Goal: Information Seeking & Learning: Check status

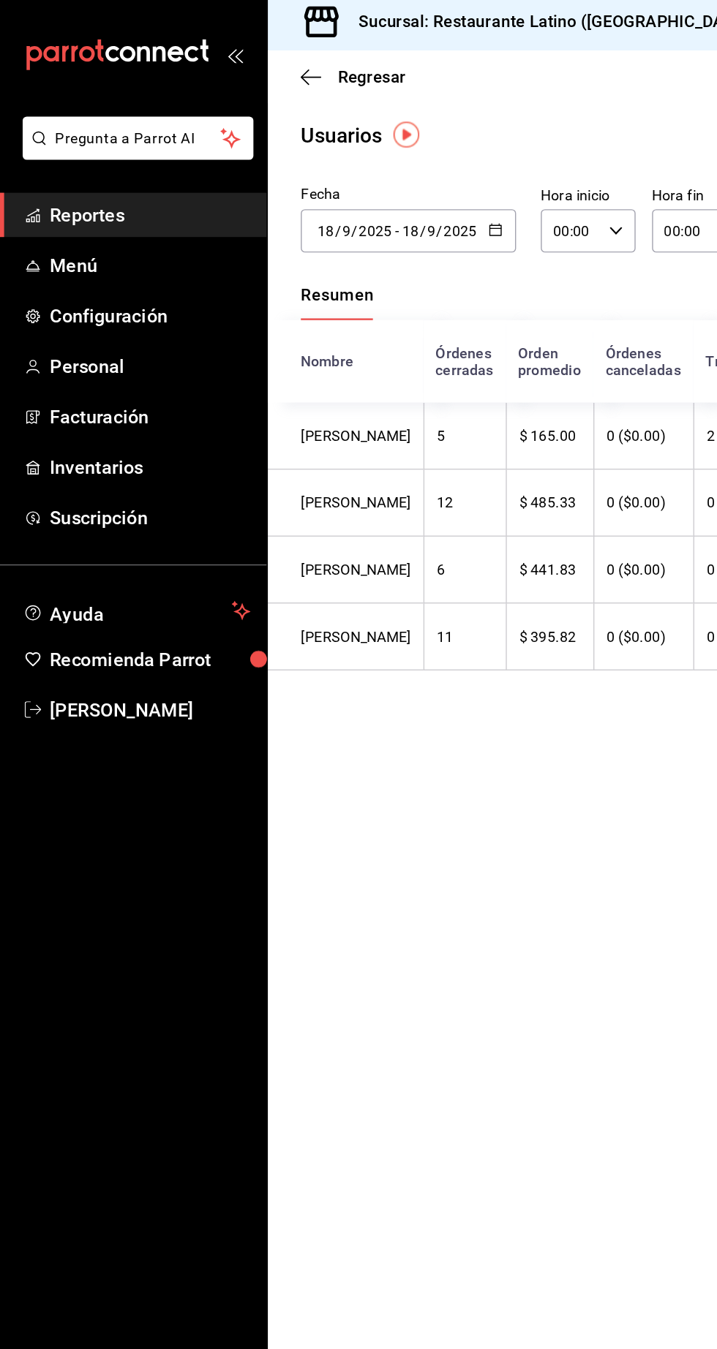
click at [117, 158] on span "Reportes" at bounding box center [106, 158] width 143 height 20
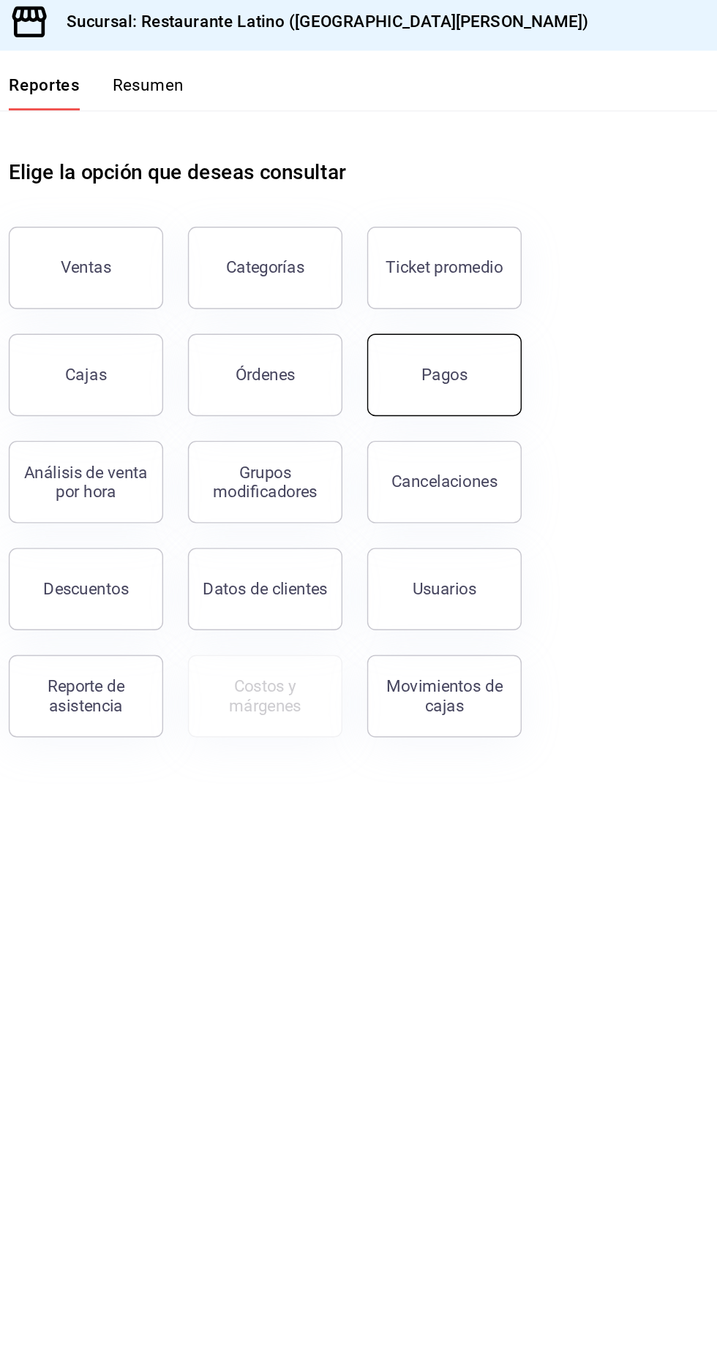
click at [543, 271] on button "Pagos" at bounding box center [523, 271] width 110 height 58
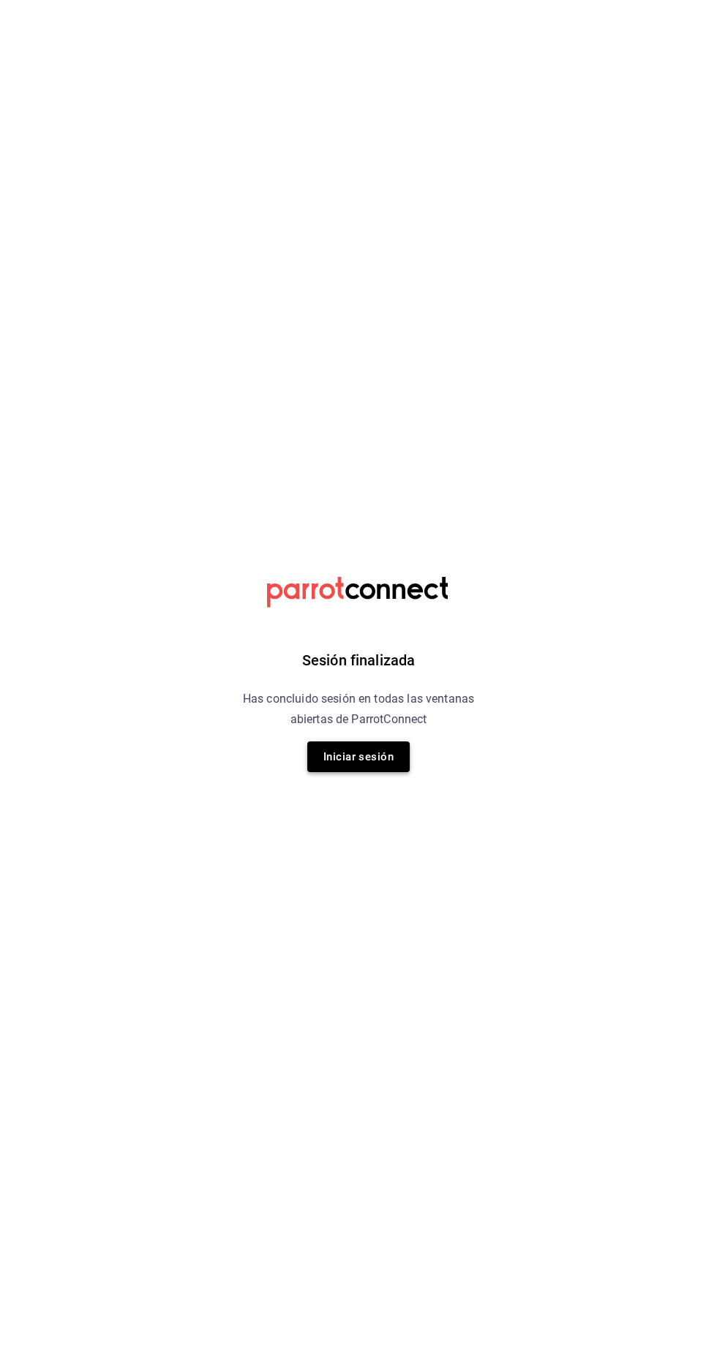
click at [374, 757] on button "Iniciar sesión" at bounding box center [358, 756] width 102 height 31
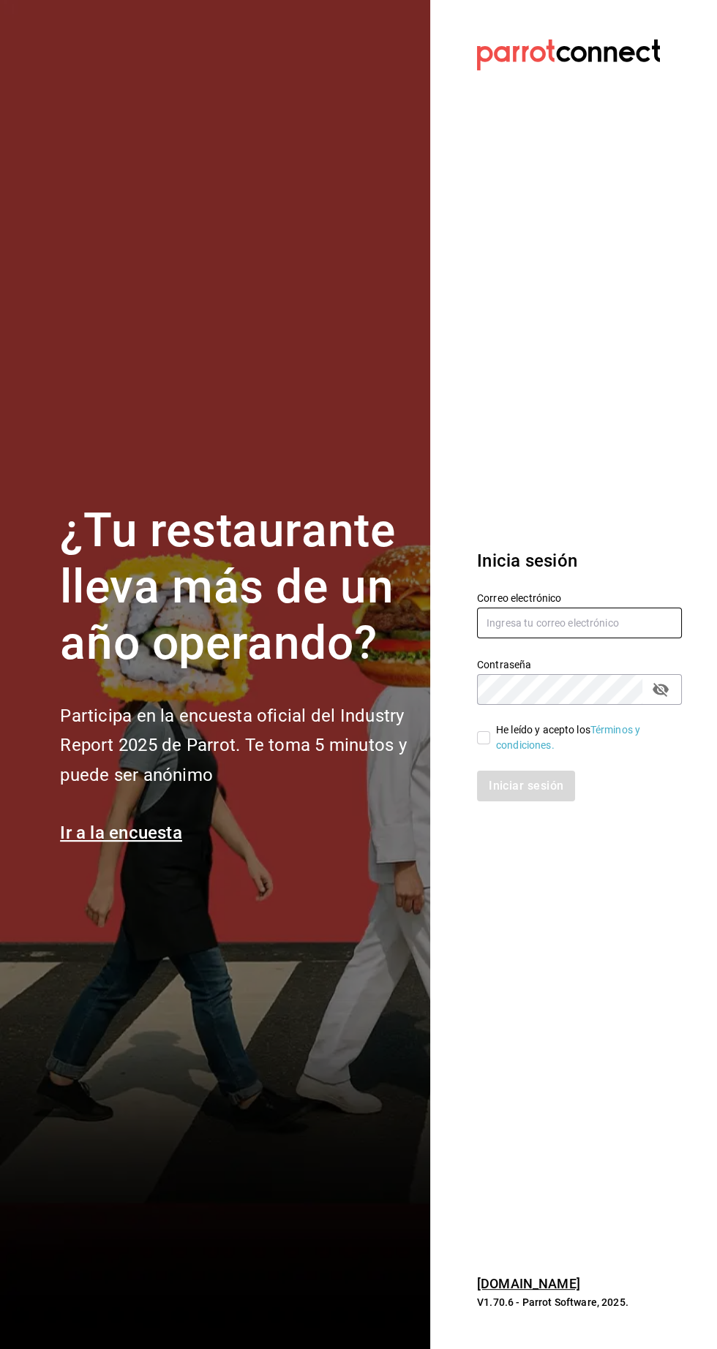
click at [552, 638] on input "text" at bounding box center [579, 623] width 205 height 31
type input "johna2029@hotmail.com"
click at [483, 744] on input "He leído y acepto los Términos y condiciones." at bounding box center [483, 737] width 13 height 13
checkbox input "true"
click at [518, 801] on button "Iniciar sesión" at bounding box center [526, 786] width 99 height 31
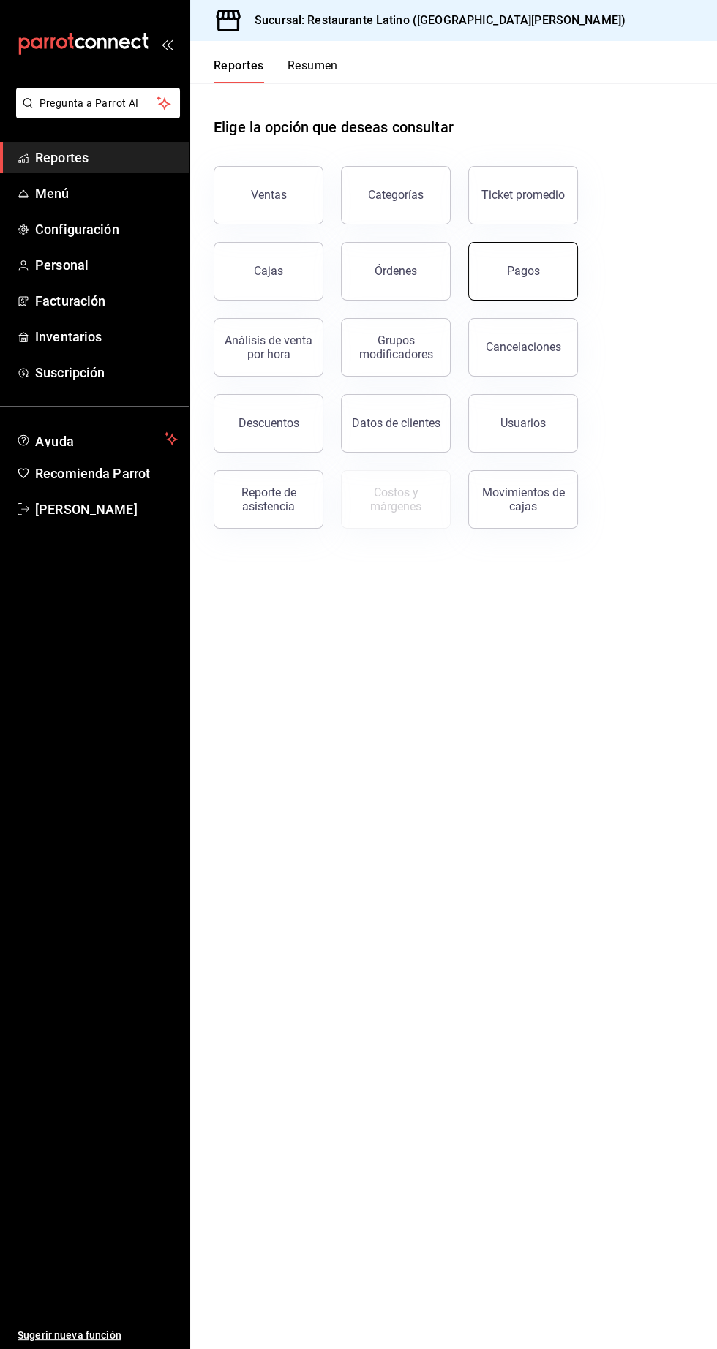
click at [554, 271] on button "Pagos" at bounding box center [523, 271] width 110 height 58
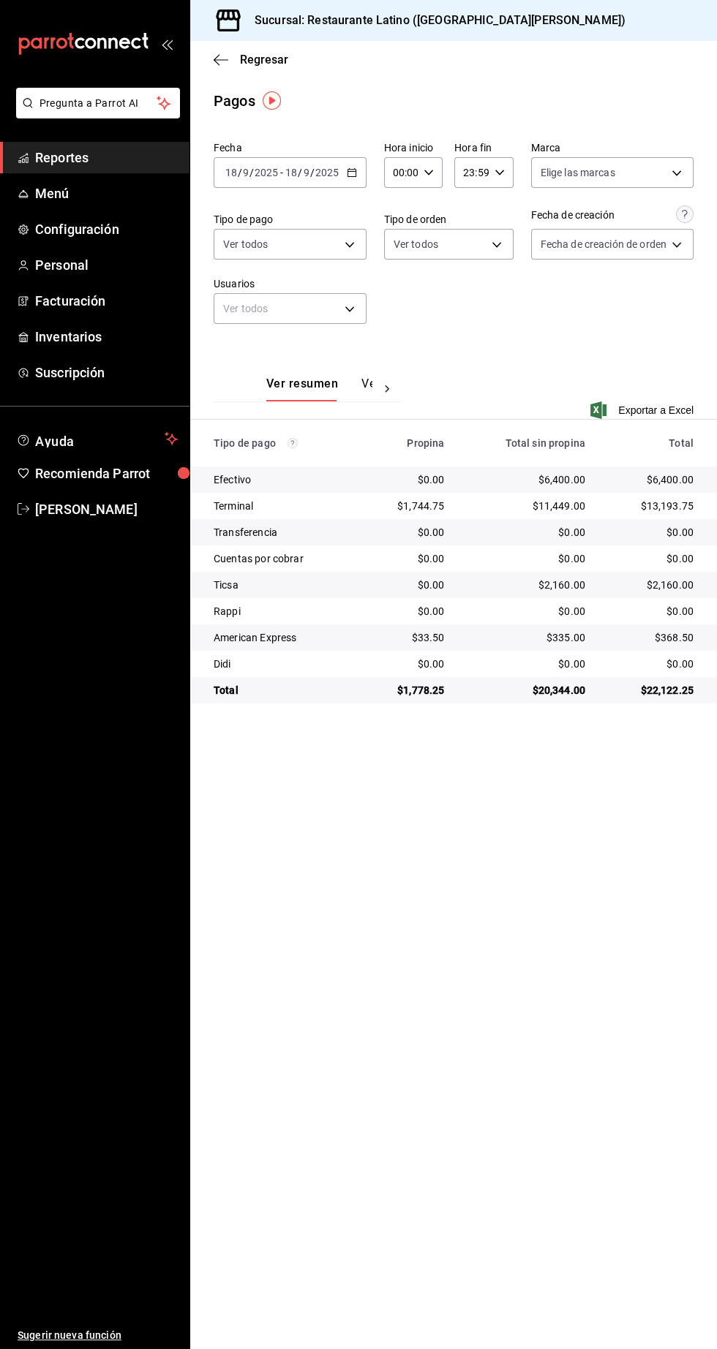
click at [106, 157] on span "Reportes" at bounding box center [106, 158] width 143 height 20
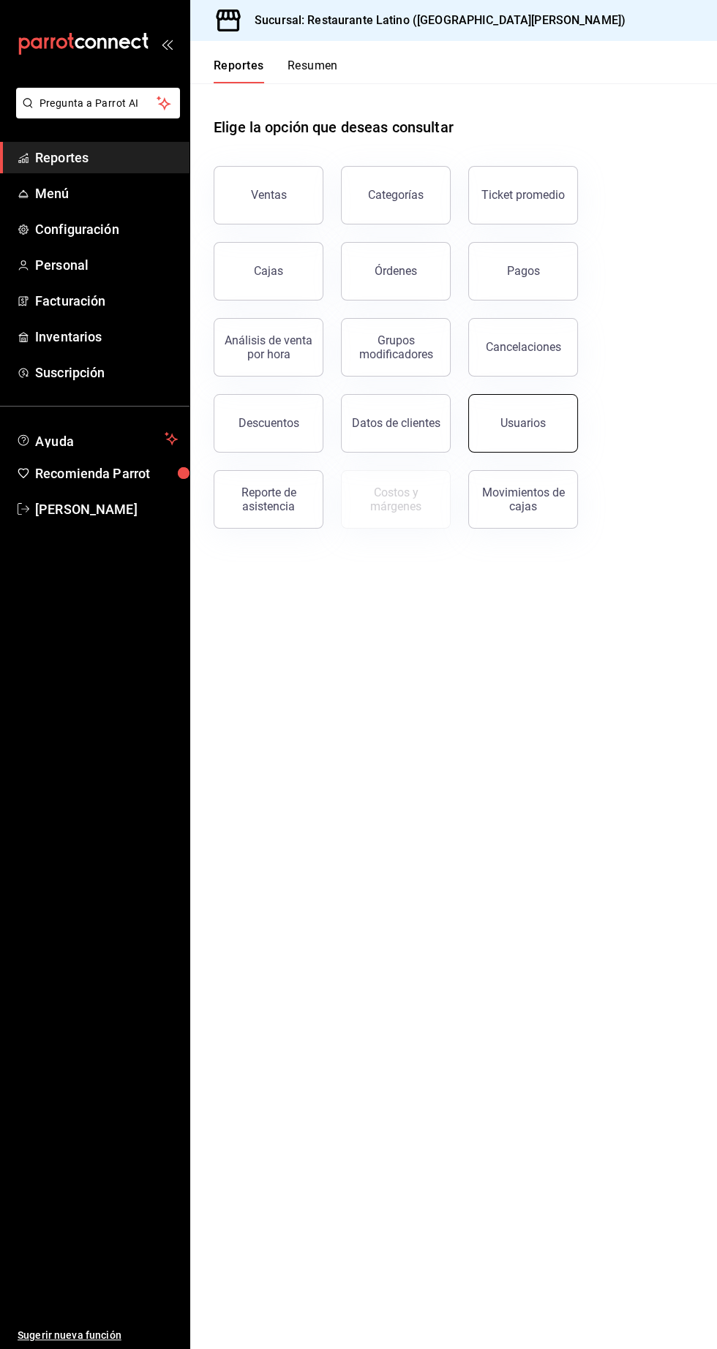
click at [543, 426] on div "Usuarios" at bounding box center [522, 423] width 45 height 14
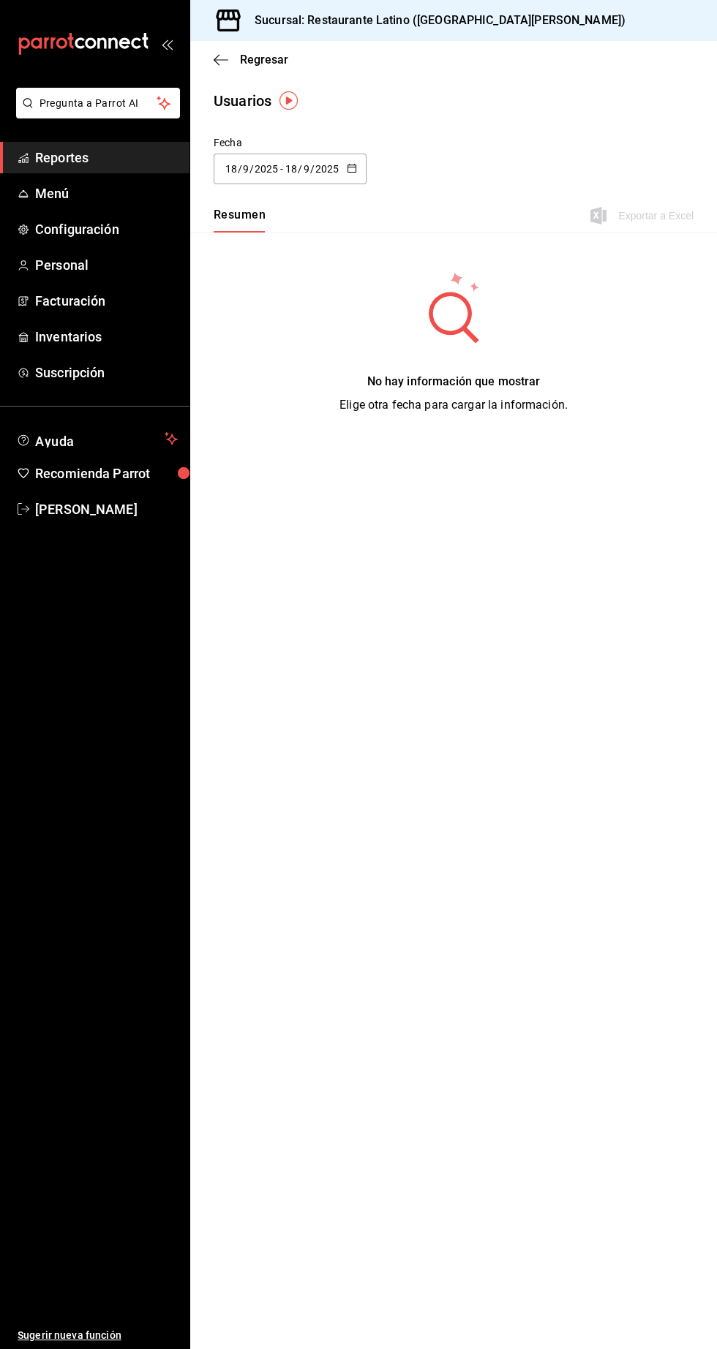
click at [305, 168] on input "9" at bounding box center [306, 169] width 7 height 12
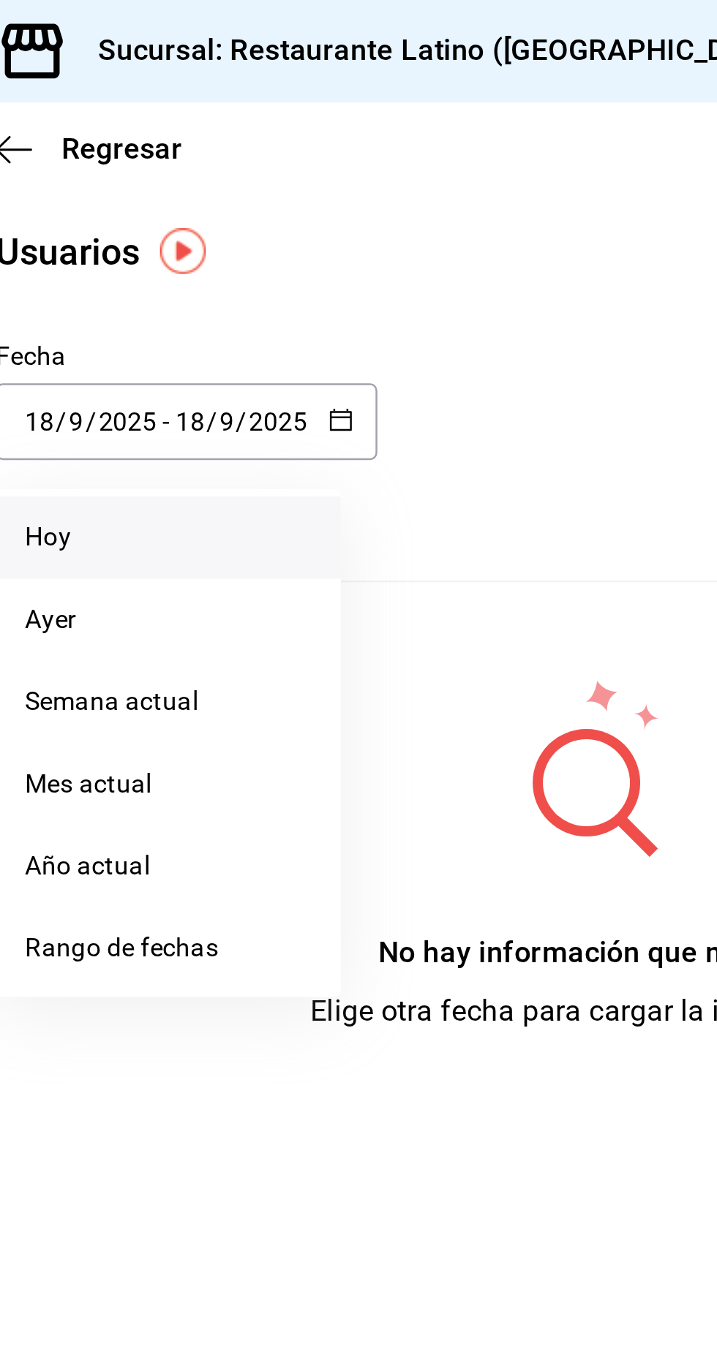
click at [254, 212] on li "Hoy" at bounding box center [282, 215] width 138 height 33
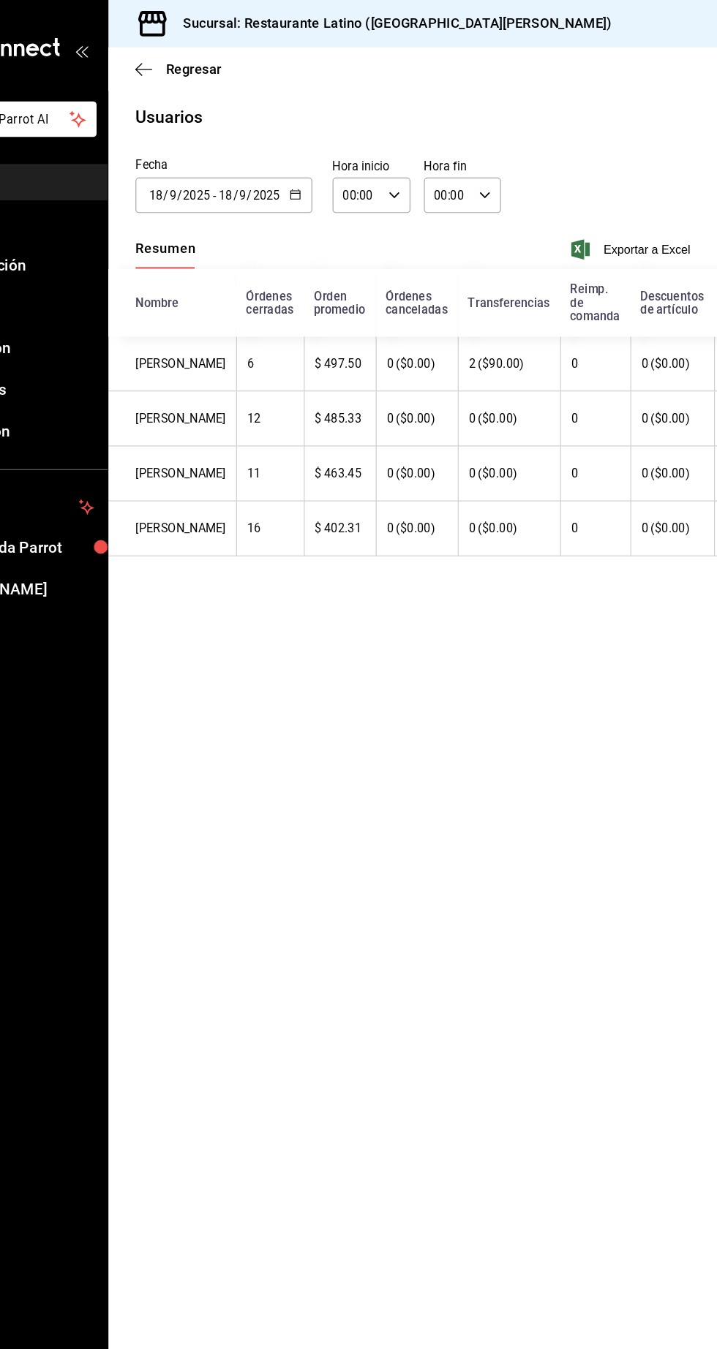
scroll to position [0, 263]
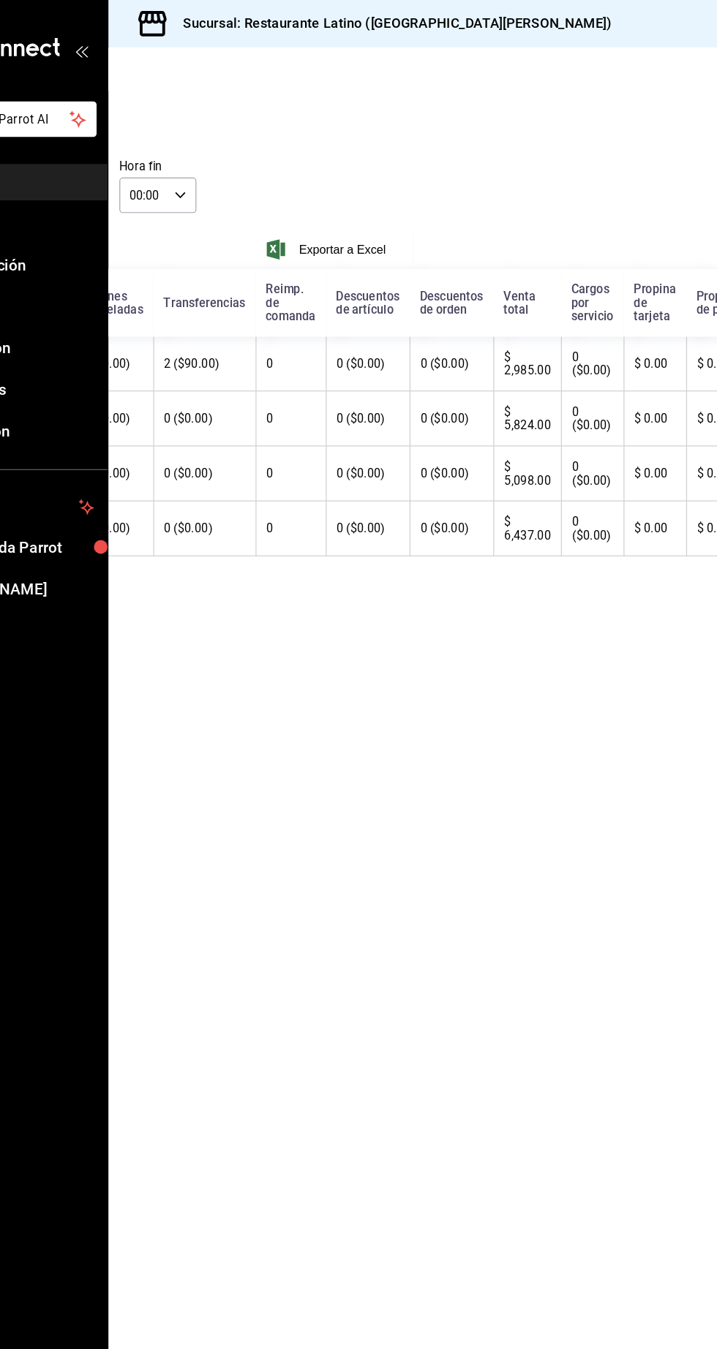
click at [450, 481] on th "0 ($0.00)" at bounding box center [486, 458] width 72 height 48
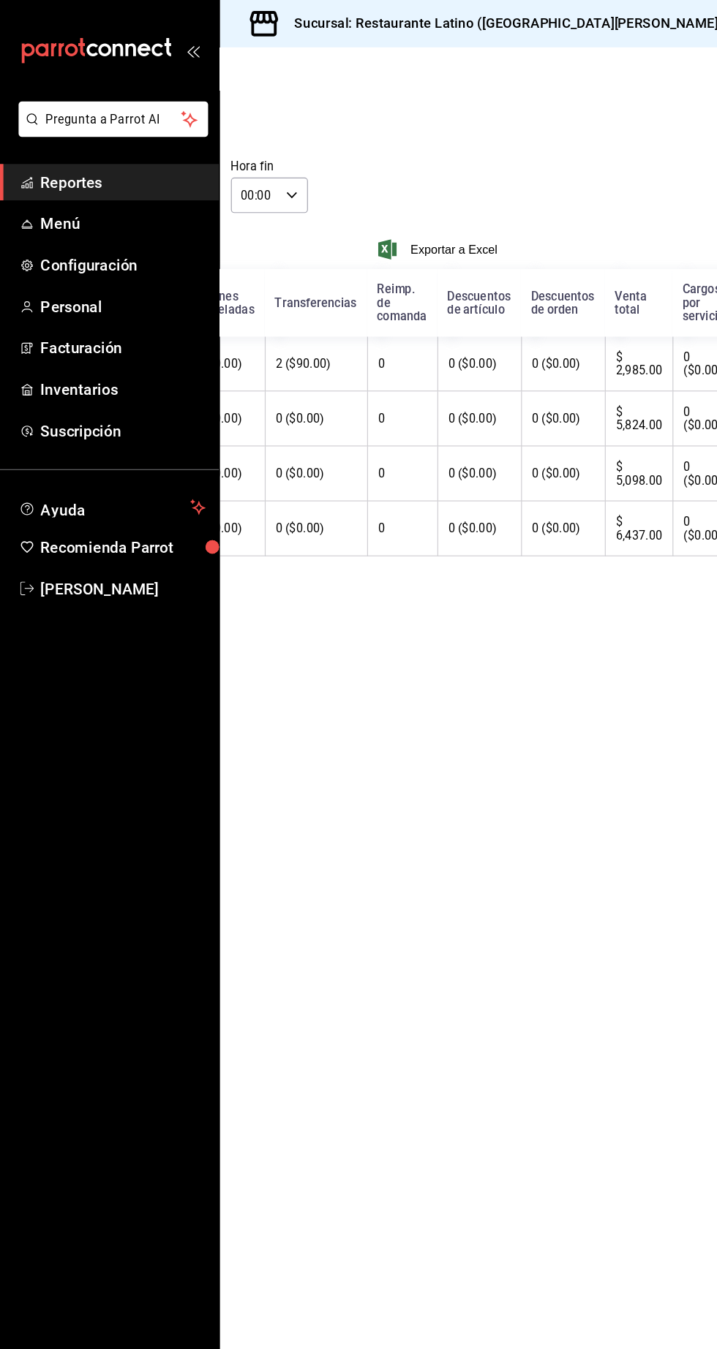
click at [48, 154] on span "Reportes" at bounding box center [106, 158] width 143 height 20
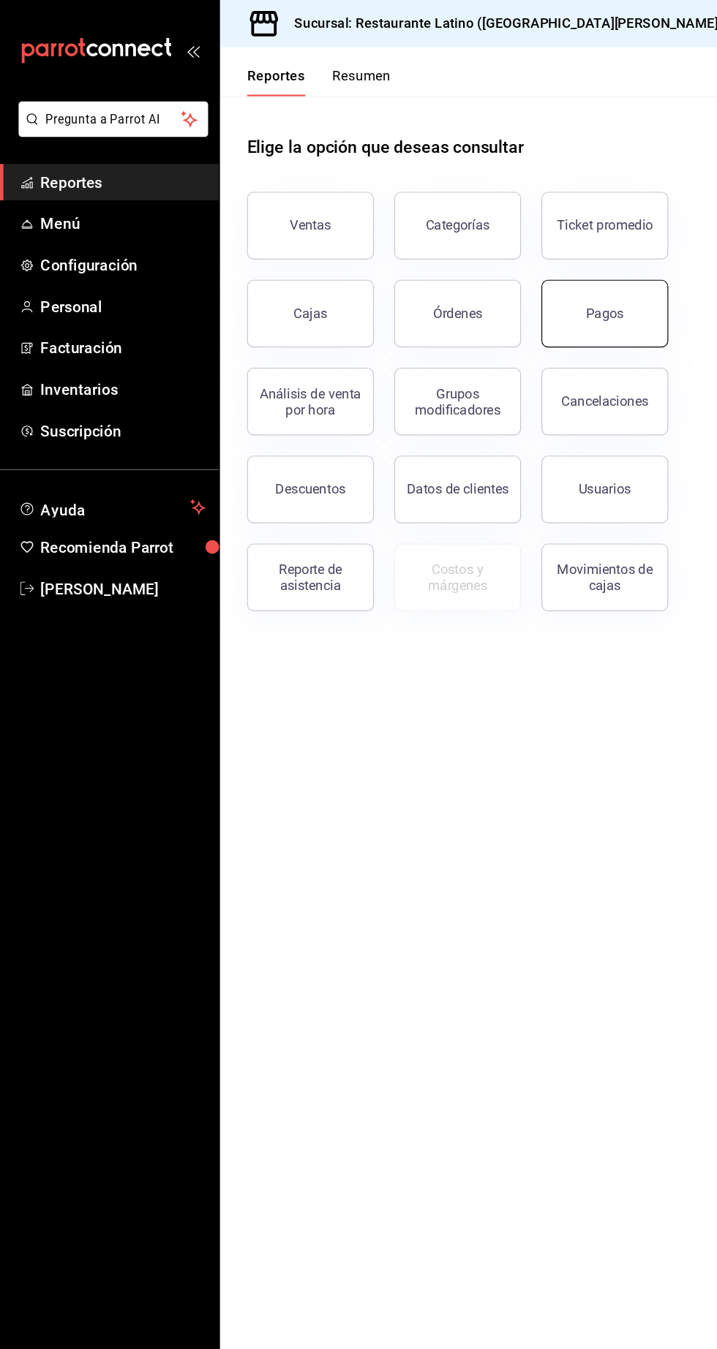
click at [503, 257] on button "Pagos" at bounding box center [523, 271] width 110 height 58
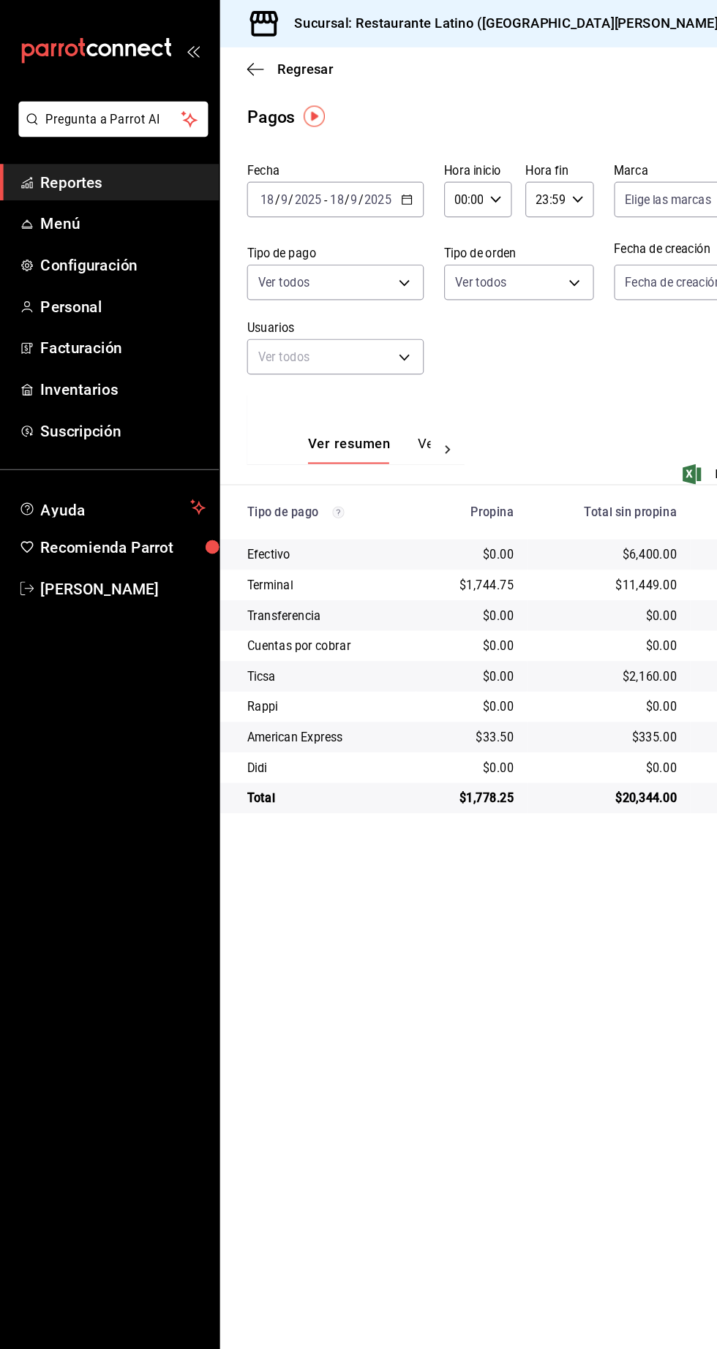
click at [105, 165] on span "Reportes" at bounding box center [106, 158] width 143 height 20
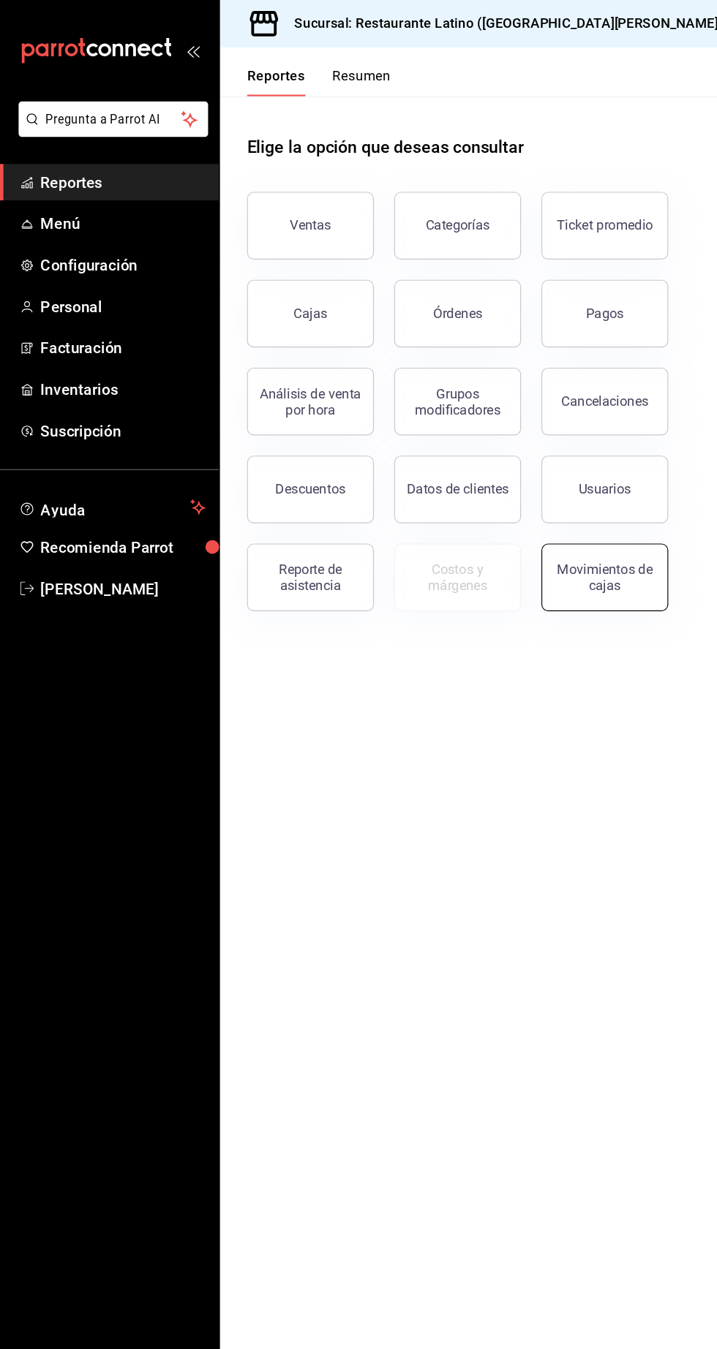
click at [543, 485] on button "Movimientos de cajas" at bounding box center [523, 499] width 110 height 58
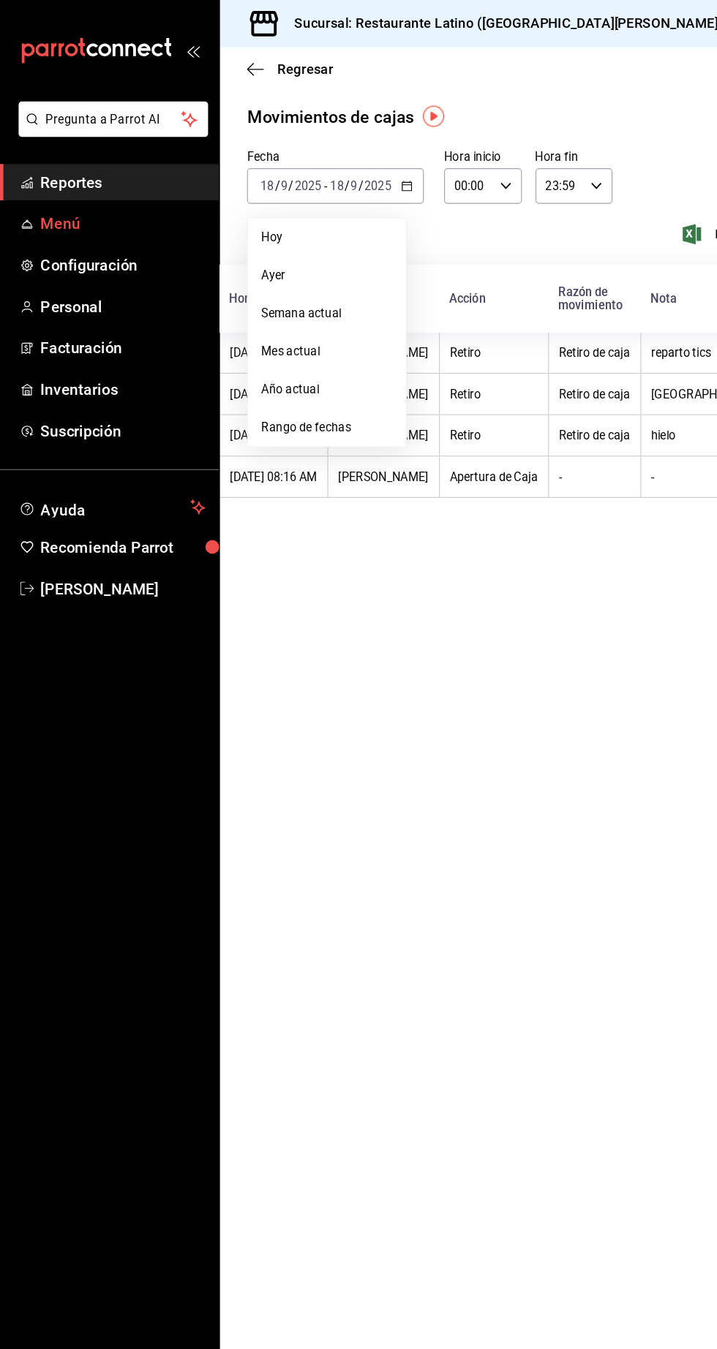
click at [60, 178] on link "Menú" at bounding box center [94, 193] width 189 height 31
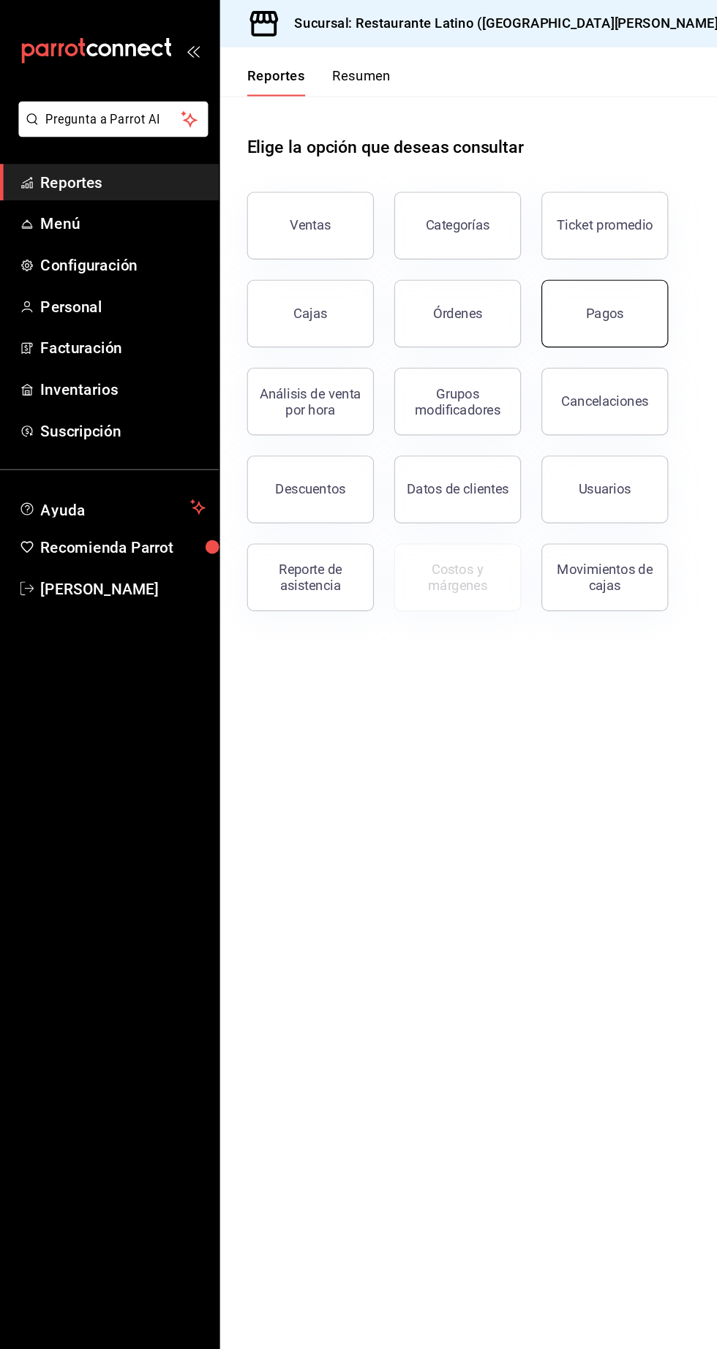
click at [483, 273] on button "Pagos" at bounding box center [523, 271] width 110 height 58
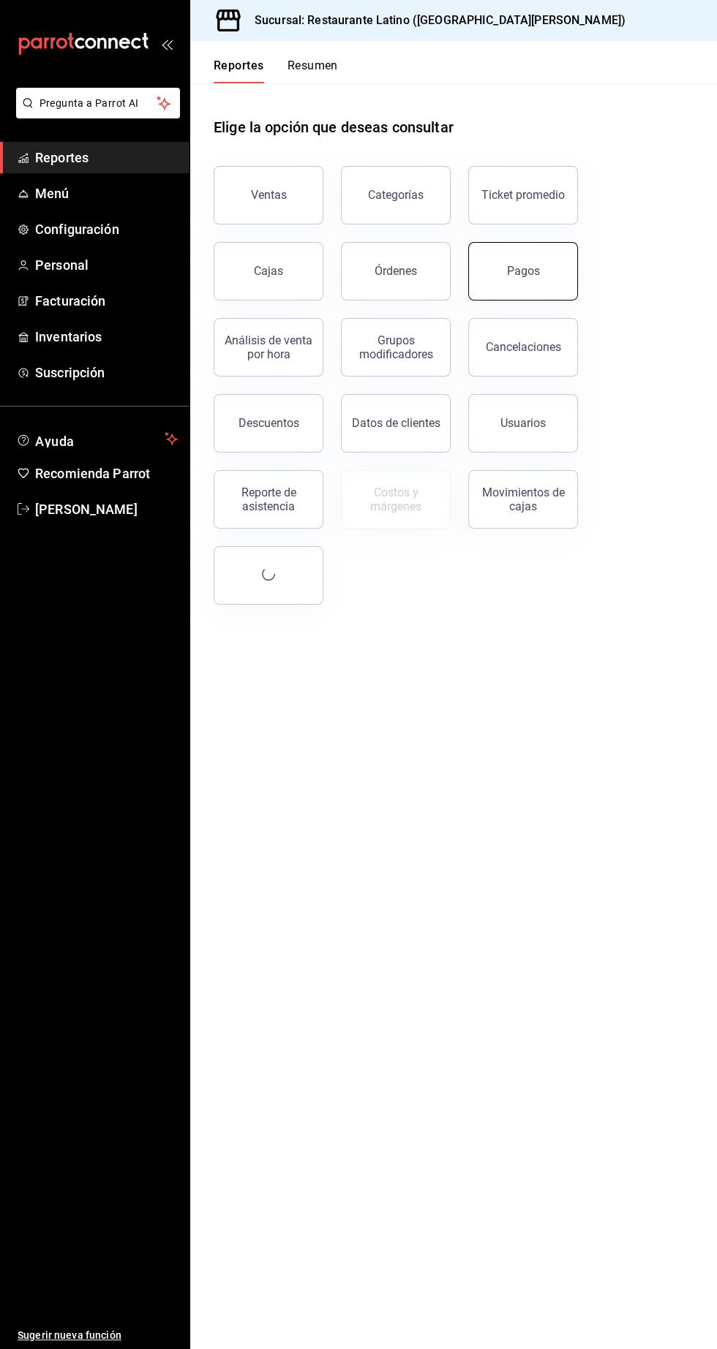
click at [535, 275] on div "Pagos" at bounding box center [523, 271] width 33 height 14
